Goal: Check status: Check status

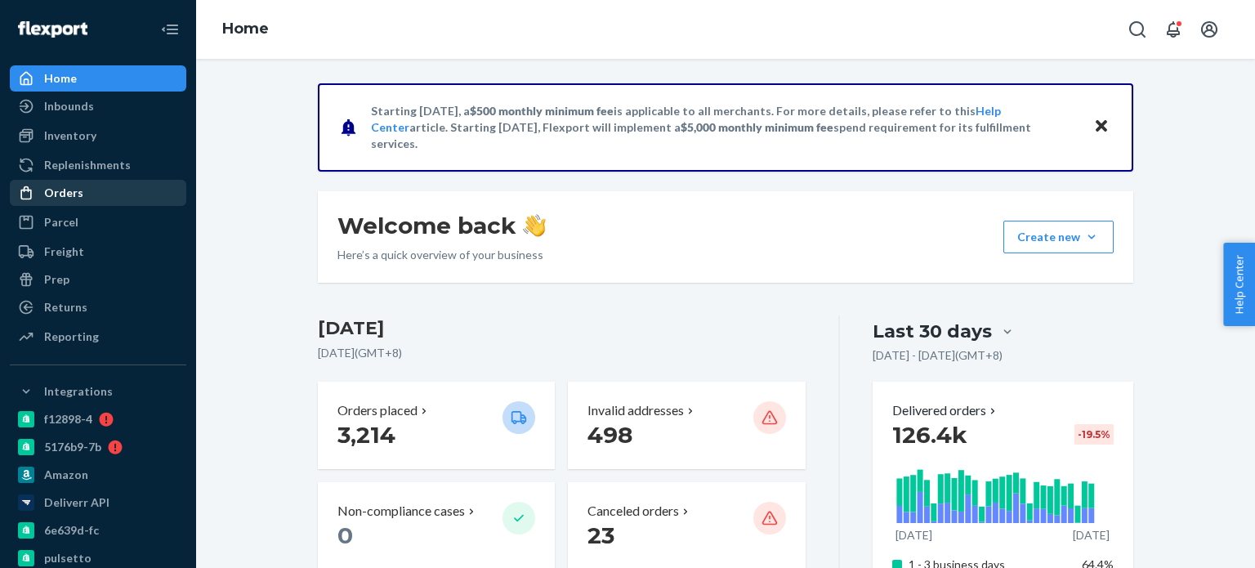
click at [82, 192] on div "Orders" at bounding box center [97, 192] width 173 height 23
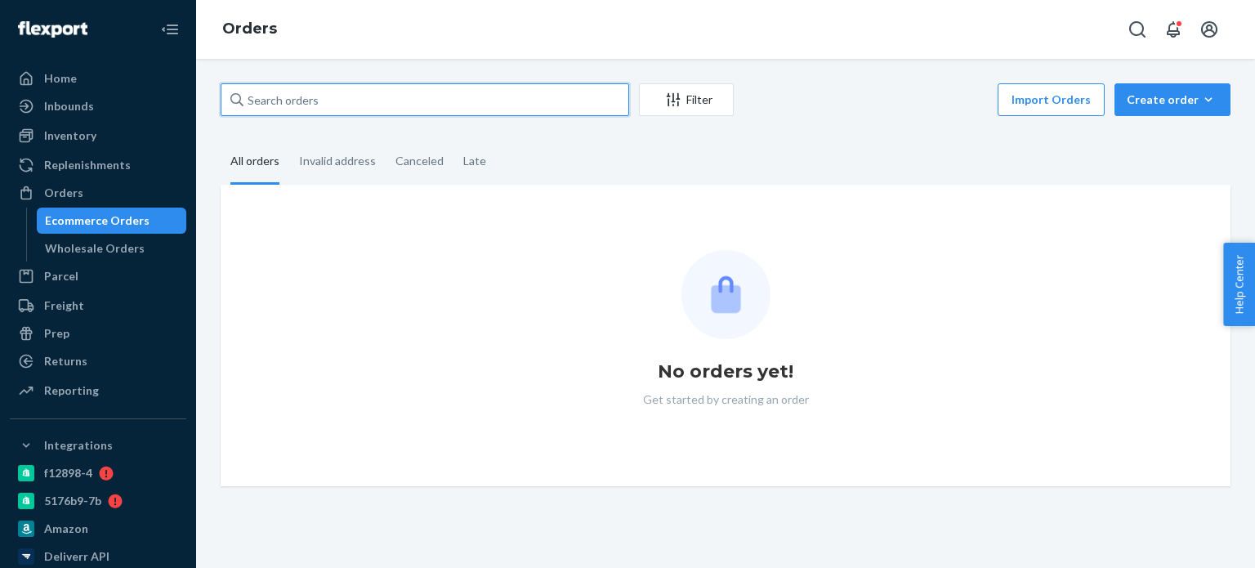
click at [534, 89] on input "text" at bounding box center [425, 99] width 408 height 33
paste input "[PERSON_NAME]"
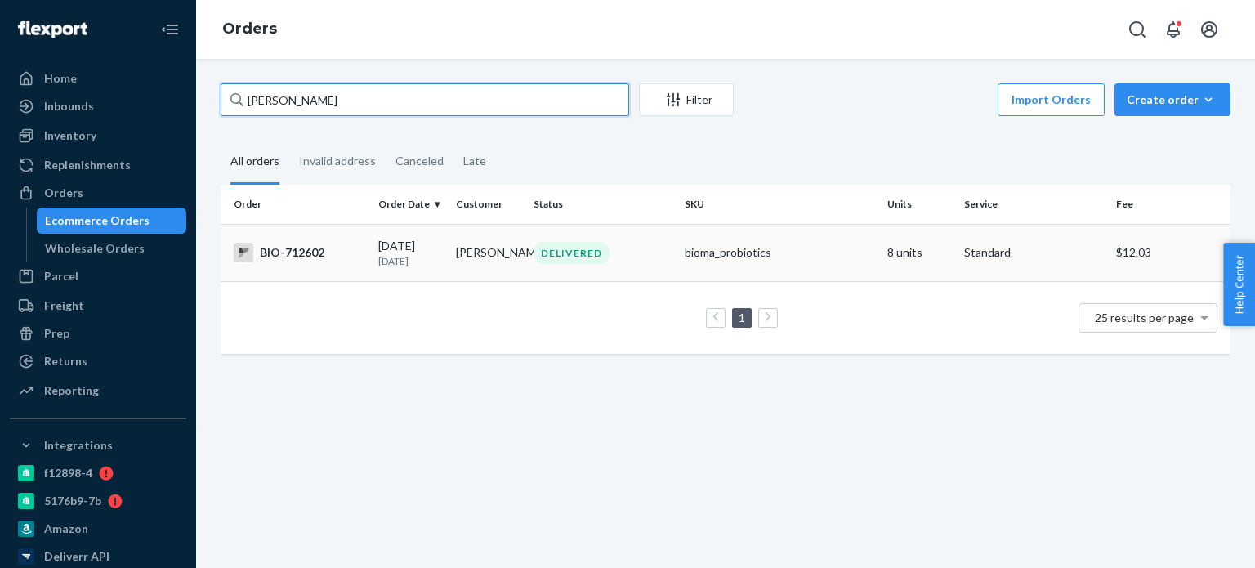
type input "[PERSON_NAME]"
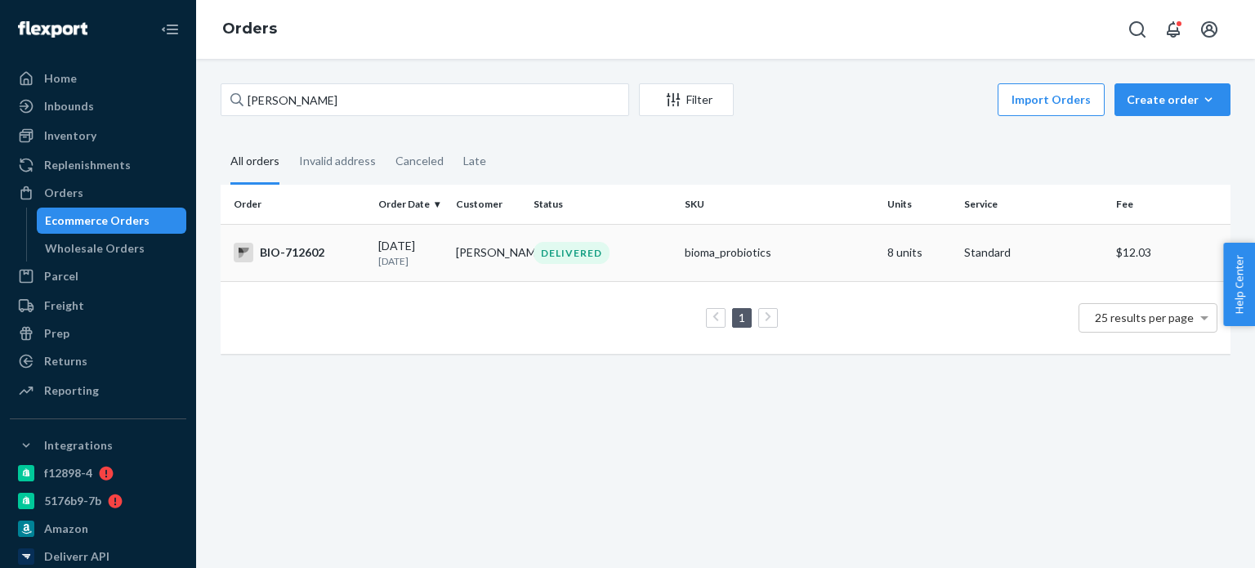
click at [310, 257] on div "BIO-712602" at bounding box center [300, 253] width 132 height 20
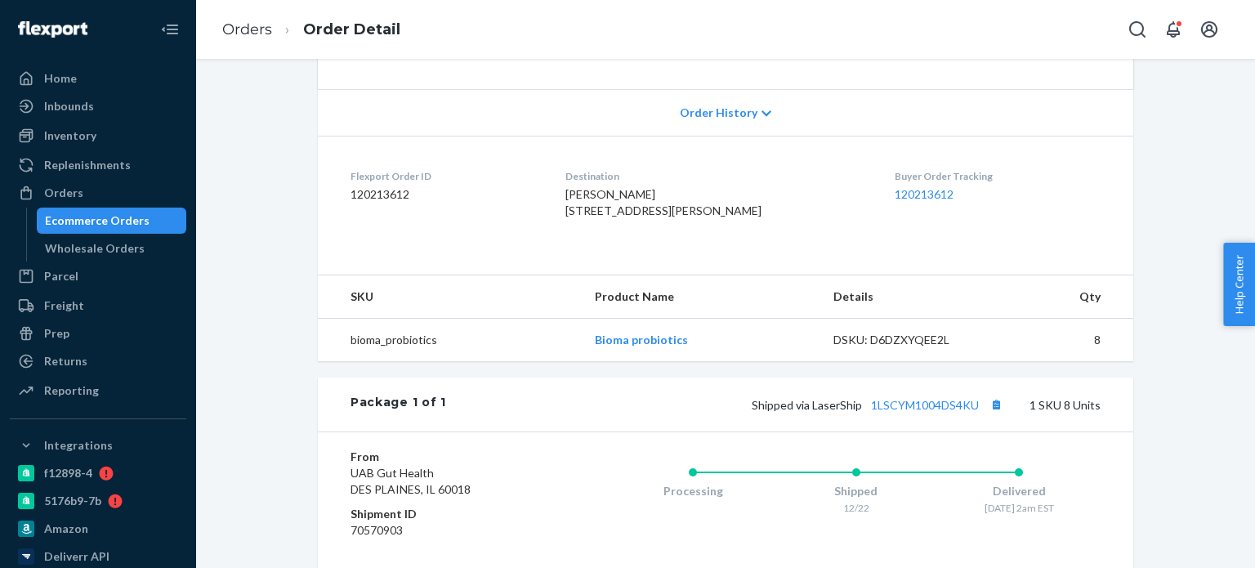
scroll to position [408, 0]
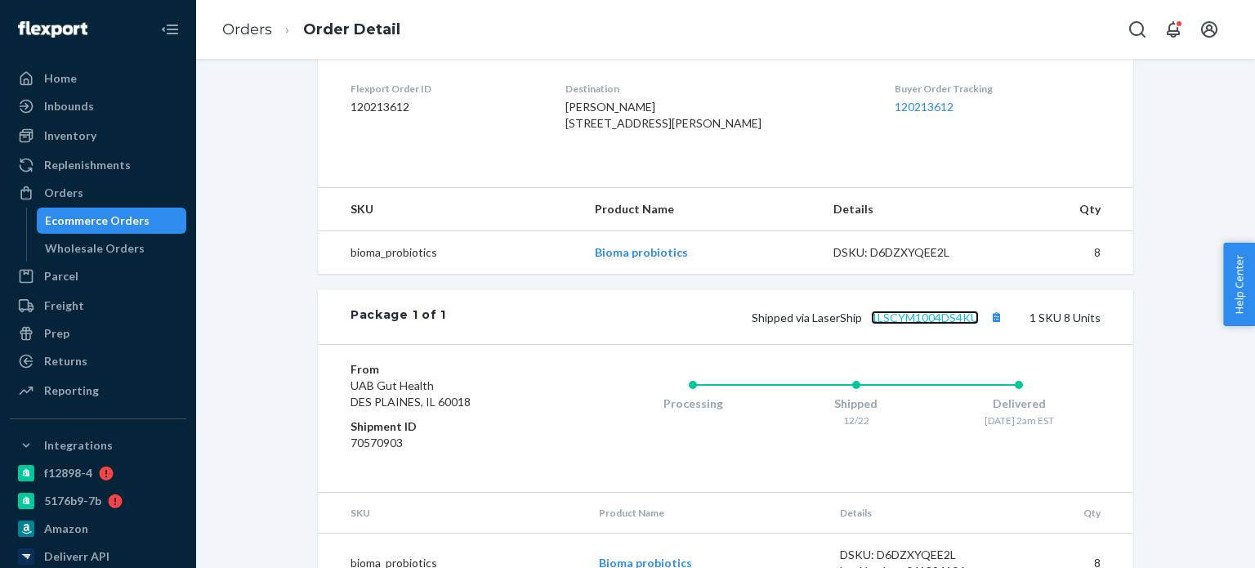
click at [899, 324] on link "1LSCYM1004DS4KU" at bounding box center [925, 317] width 108 height 14
